Goal: Task Accomplishment & Management: Manage account settings

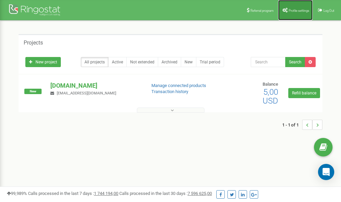
click at [294, 9] on span "Profile settings" at bounding box center [298, 11] width 21 height 4
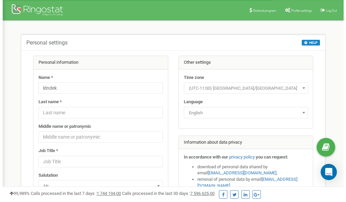
scroll to position [34, 0]
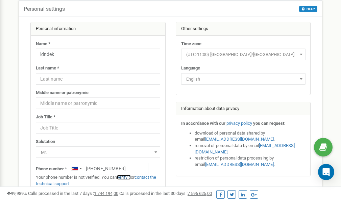
click at [128, 178] on link "verify it" at bounding box center [124, 177] width 14 height 5
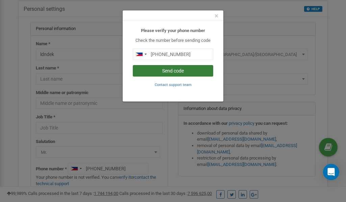
click at [172, 72] on button "Send code" at bounding box center [173, 70] width 80 height 11
